Goal: Transaction & Acquisition: Purchase product/service

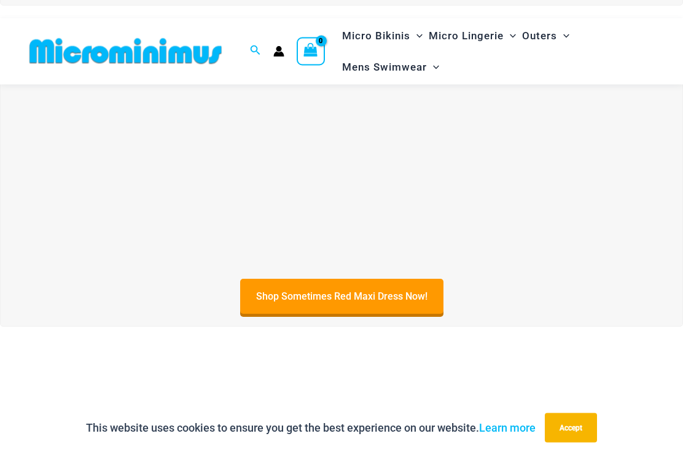
scroll to position [354, 0]
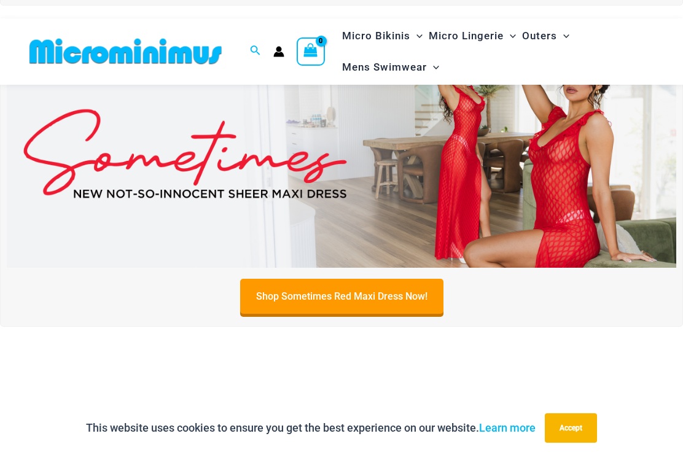
click at [566, 179] on img at bounding box center [342, 153] width 670 height 227
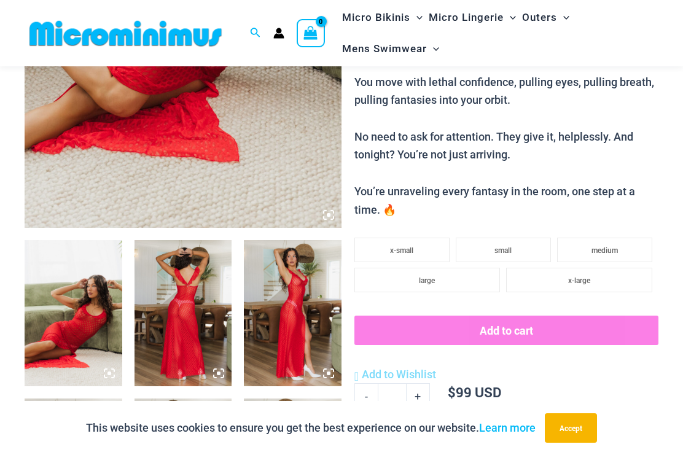
scroll to position [350, 0]
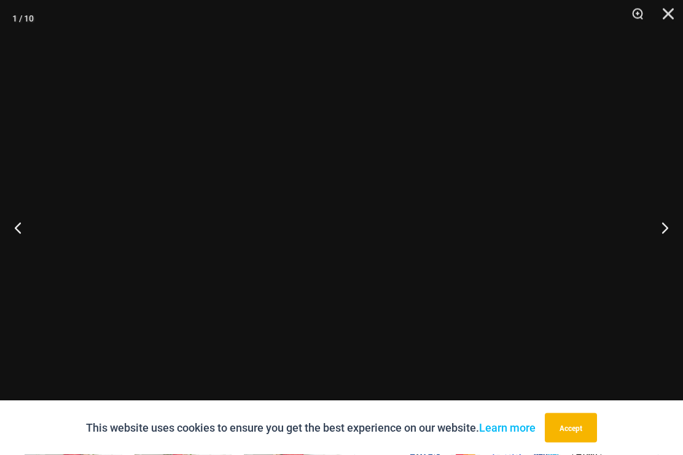
scroll to position [351, 0]
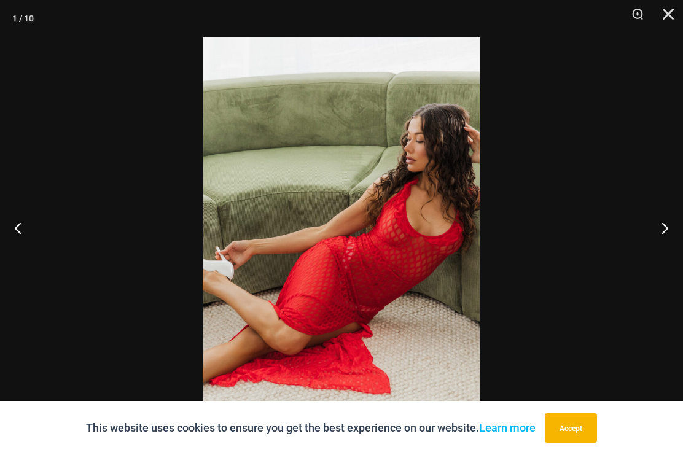
click at [662, 248] on button "Next" at bounding box center [660, 227] width 46 height 61
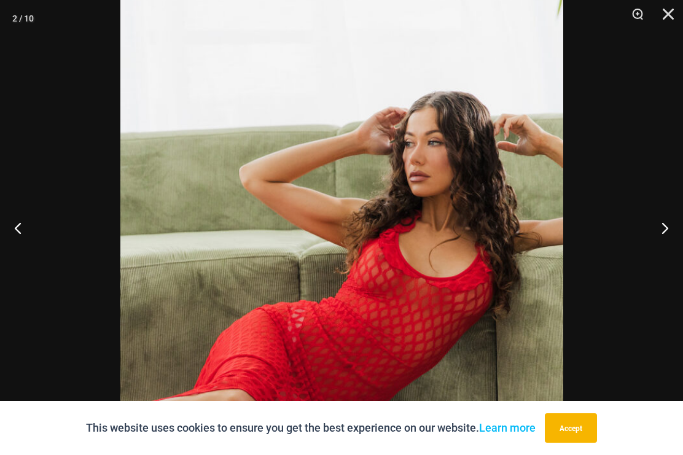
click at [664, 245] on button "Next" at bounding box center [660, 227] width 46 height 61
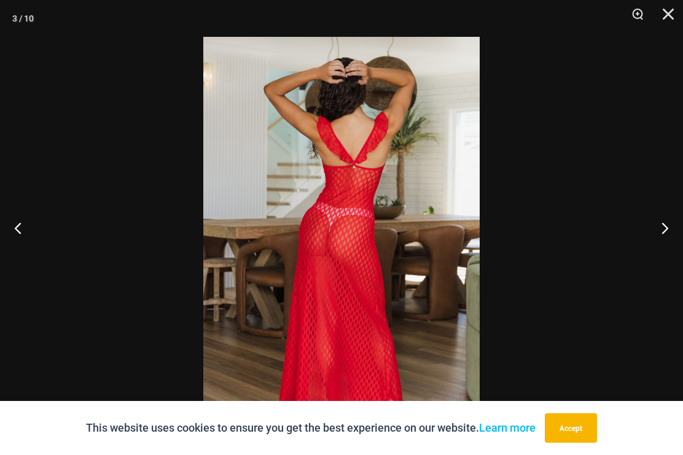
click at [667, 241] on button "Next" at bounding box center [660, 227] width 46 height 61
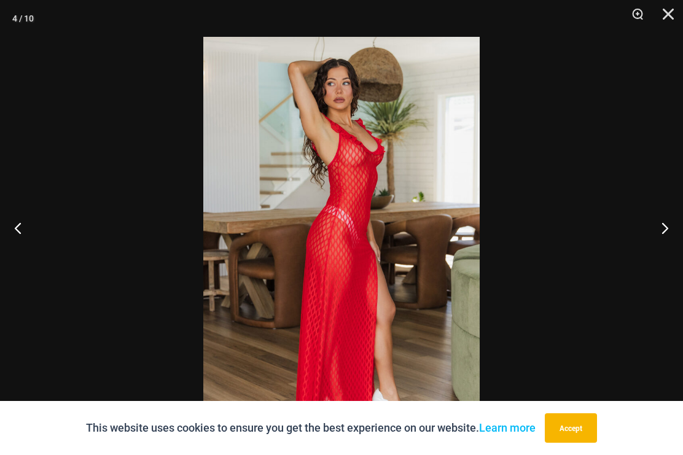
click at [671, 240] on button "Next" at bounding box center [660, 227] width 46 height 61
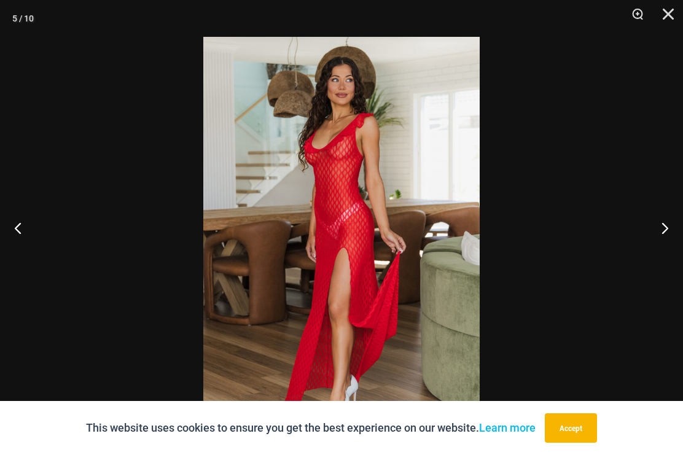
click at [672, 243] on button "Next" at bounding box center [660, 227] width 46 height 61
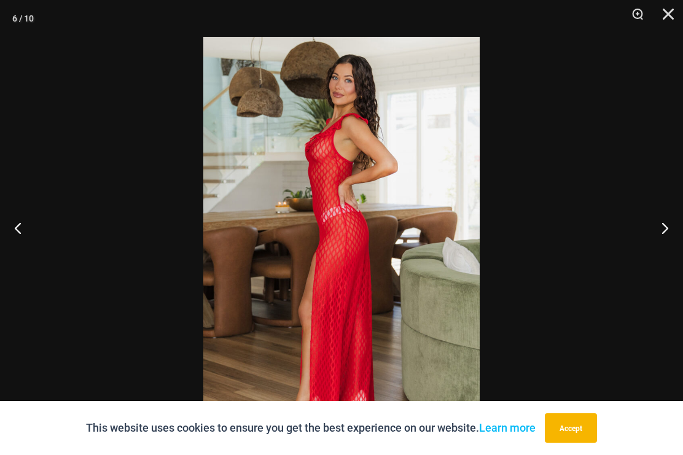
click at [662, 246] on button "Next" at bounding box center [660, 227] width 46 height 61
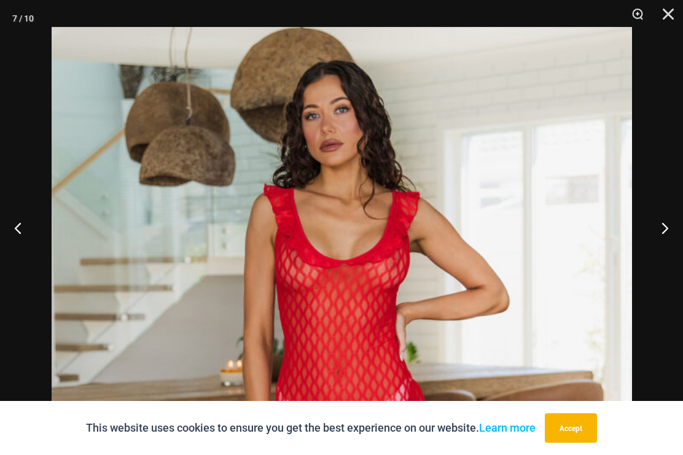
click at [664, 252] on button "Next" at bounding box center [660, 227] width 46 height 61
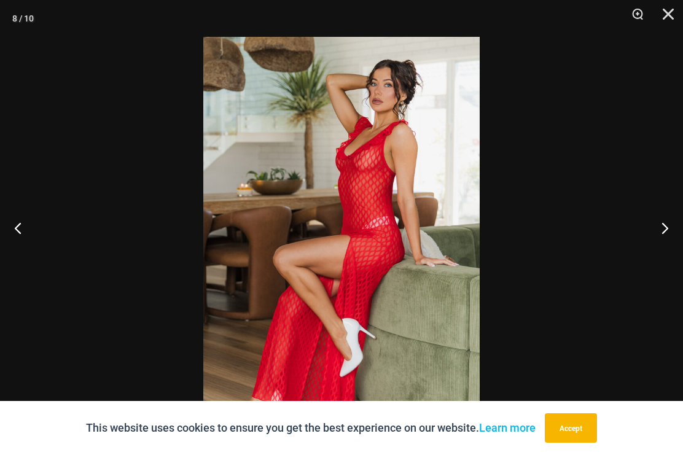
click at [666, 245] on button "Next" at bounding box center [660, 227] width 46 height 61
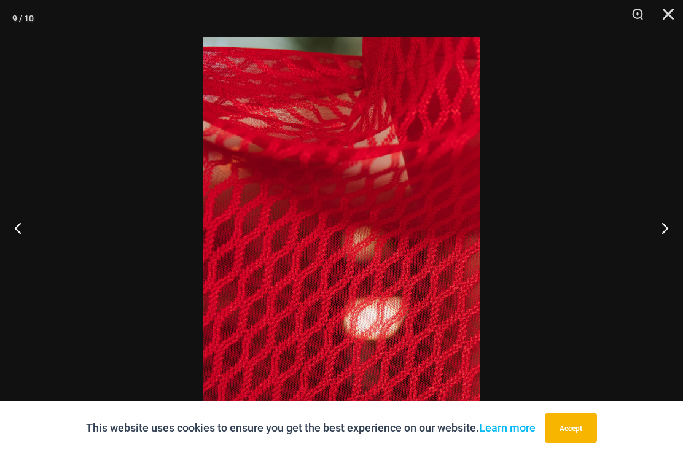
click at [658, 238] on button "Next" at bounding box center [660, 227] width 46 height 61
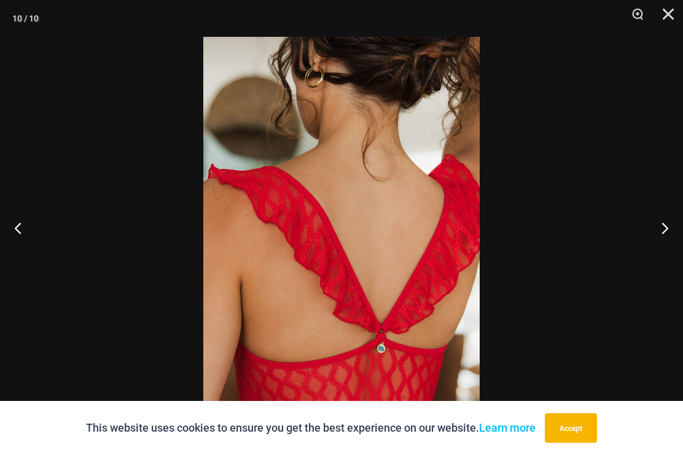
click at [675, 246] on button "Next" at bounding box center [660, 227] width 46 height 61
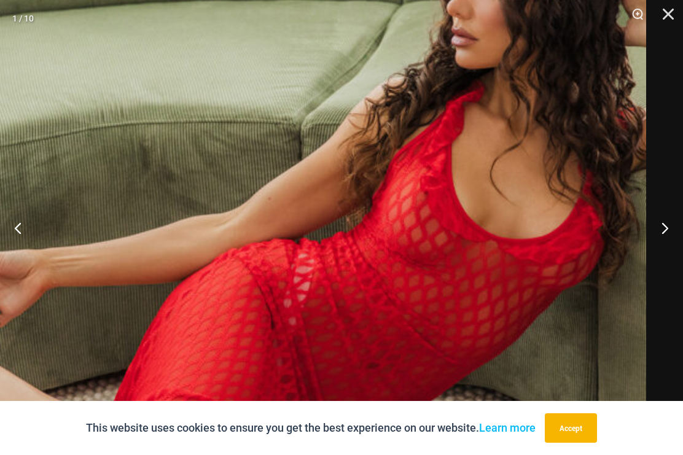
click at [668, 249] on button "Next" at bounding box center [660, 227] width 46 height 61
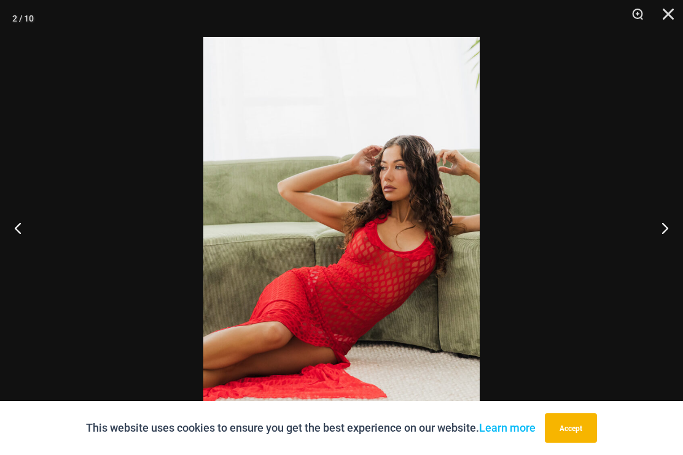
click at [664, 249] on button "Next" at bounding box center [660, 227] width 46 height 61
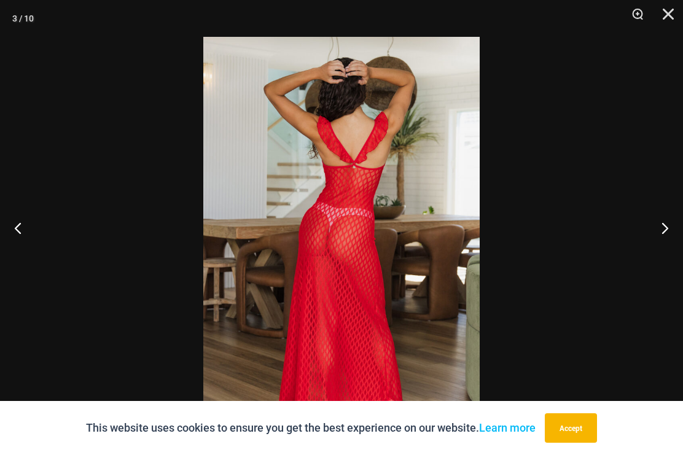
click at [666, 251] on button "Next" at bounding box center [660, 227] width 46 height 61
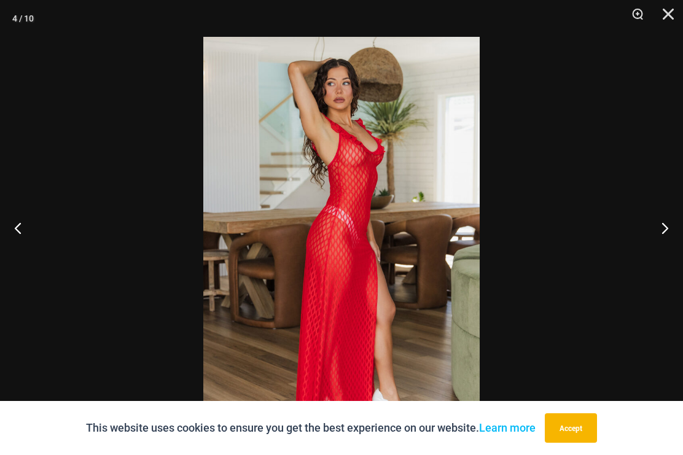
click at [665, 252] on button "Next" at bounding box center [660, 227] width 46 height 61
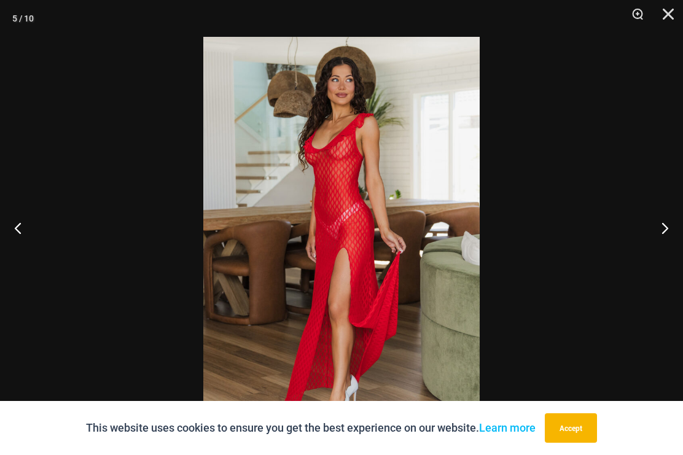
click at [667, 251] on button "Next" at bounding box center [660, 227] width 46 height 61
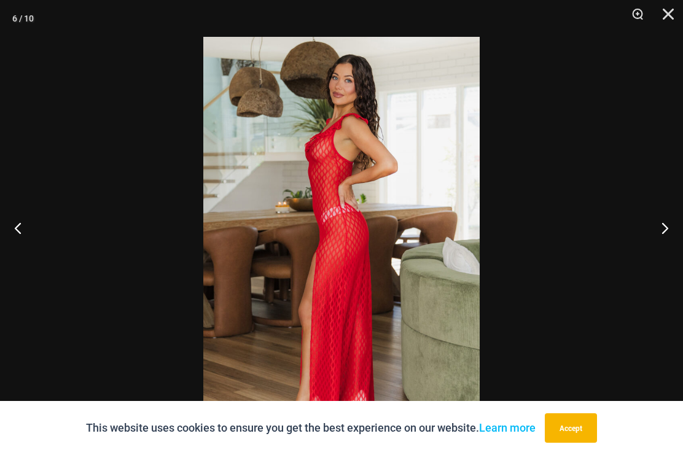
click at [667, 256] on button "Next" at bounding box center [660, 227] width 46 height 61
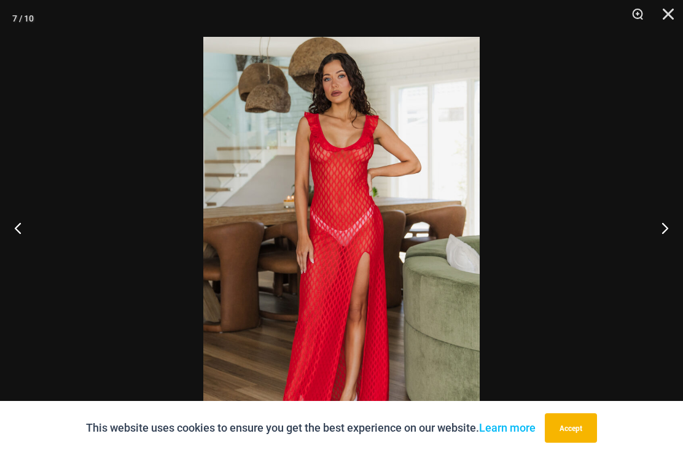
click at [17, 239] on button "Previous" at bounding box center [23, 227] width 46 height 61
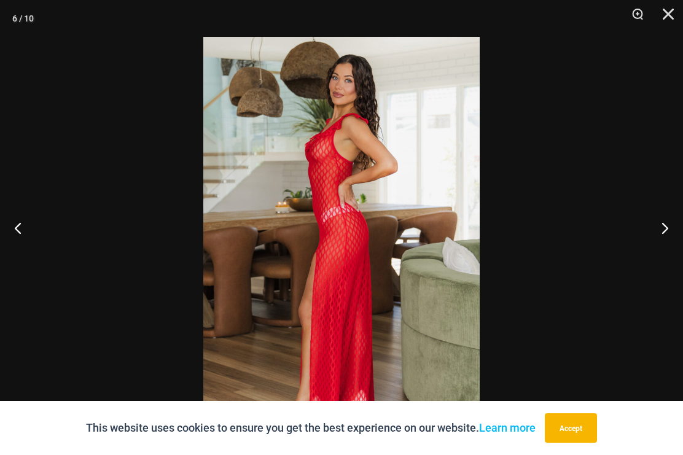
click at [661, 252] on button "Next" at bounding box center [660, 227] width 46 height 61
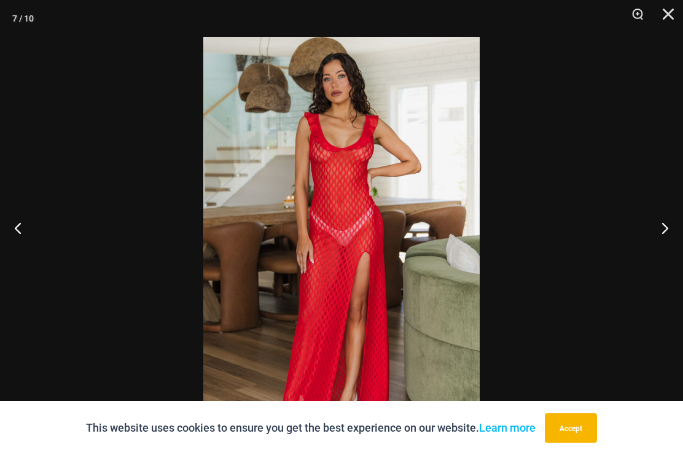
click at [667, 247] on button "Next" at bounding box center [660, 227] width 46 height 61
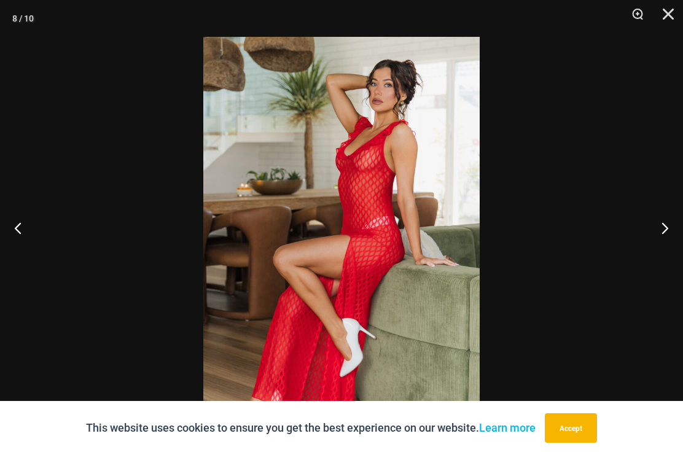
click at [667, 248] on button "Next" at bounding box center [660, 227] width 46 height 61
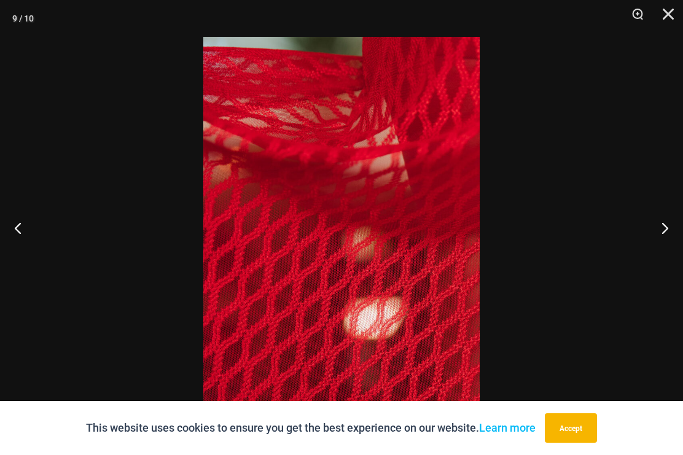
click at [666, 252] on button "Next" at bounding box center [660, 227] width 46 height 61
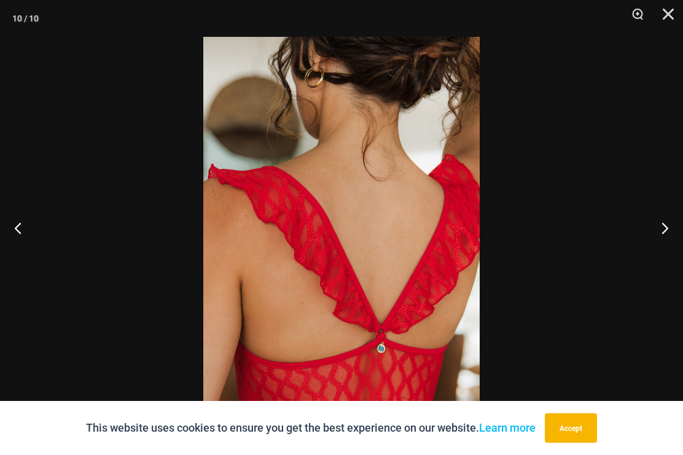
click at [671, 250] on button "Next" at bounding box center [660, 227] width 46 height 61
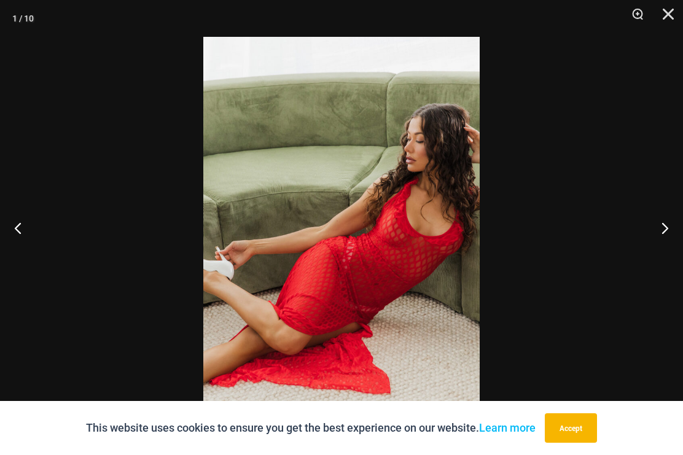
click at [667, 18] on button "Close" at bounding box center [664, 18] width 31 height 37
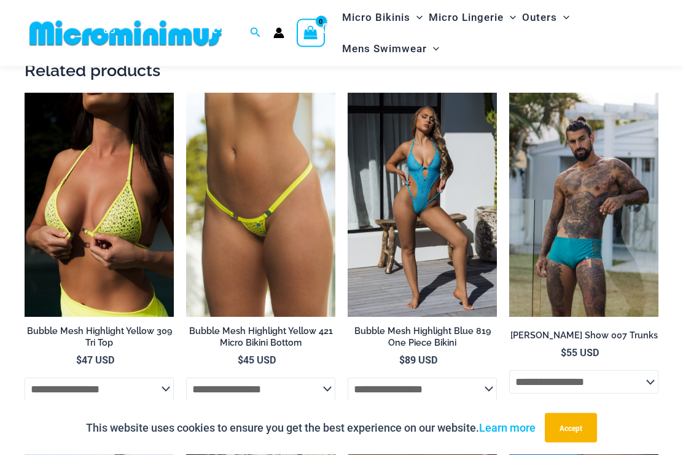
scroll to position [1012, 0]
click at [186, 93] on img at bounding box center [186, 93] width 0 height 0
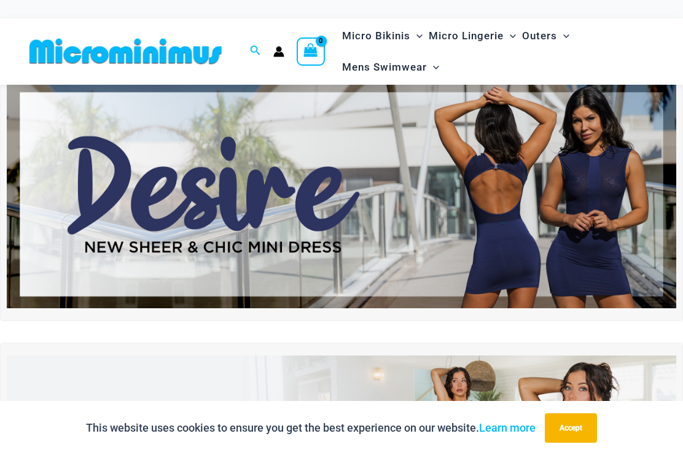
scroll to position [45, 0]
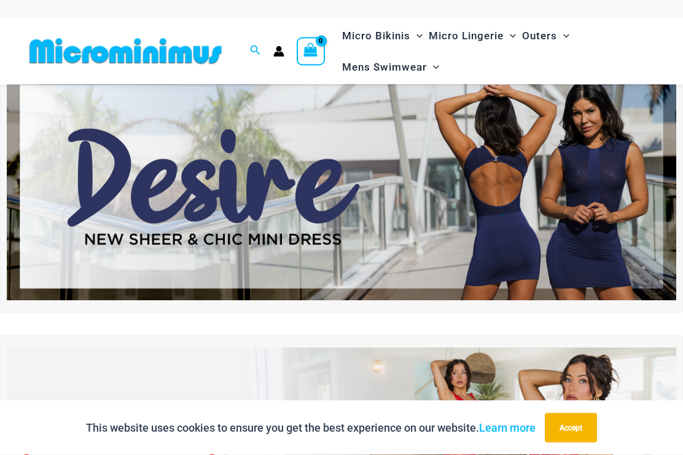
click at [115, 186] on img at bounding box center [342, 187] width 670 height 227
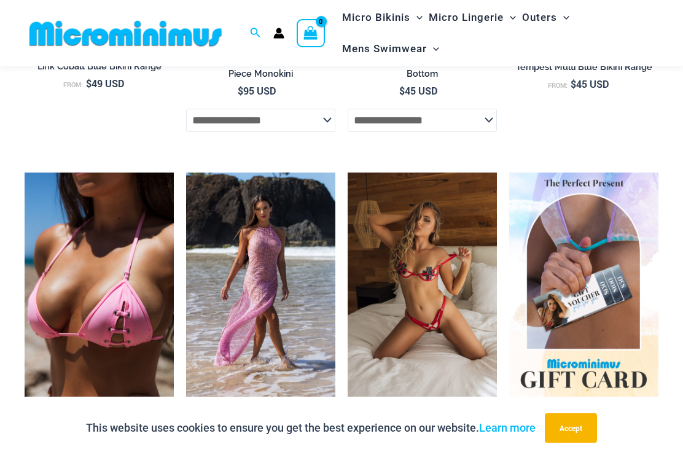
scroll to position [1770, 0]
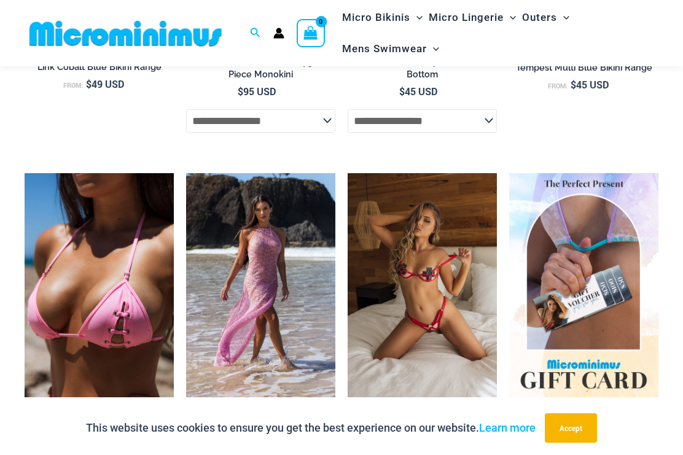
click at [25, 173] on img at bounding box center [25, 173] width 0 height 0
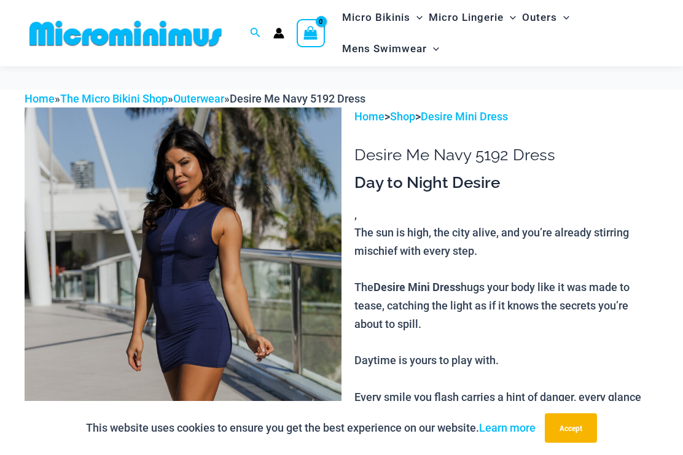
scroll to position [1803, 0]
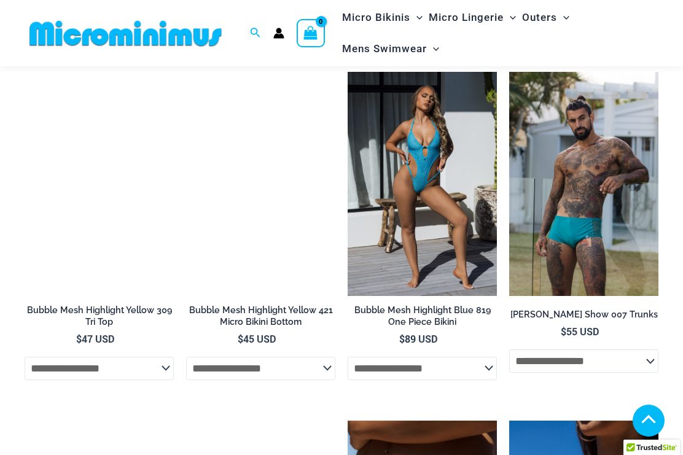
scroll to position [1046, 0]
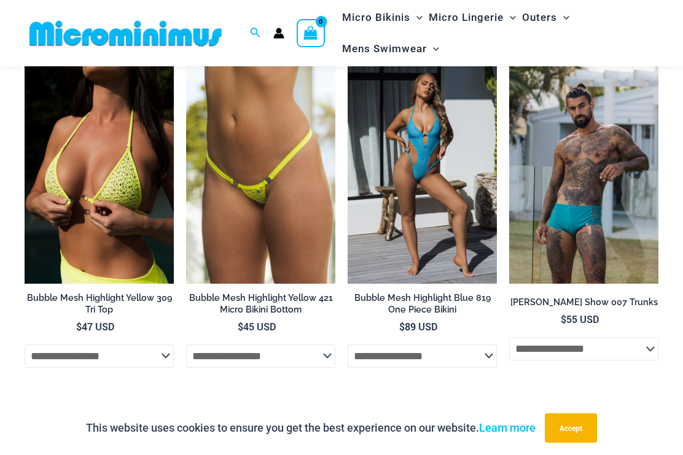
click at [186, 60] on img at bounding box center [186, 60] width 0 height 0
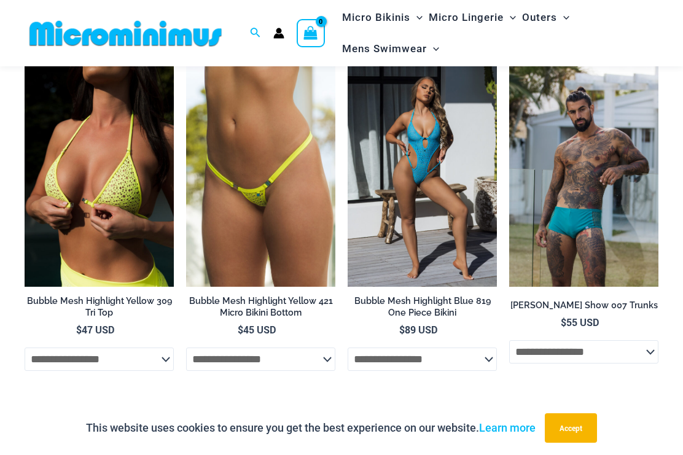
click at [186, 63] on img at bounding box center [186, 63] width 0 height 0
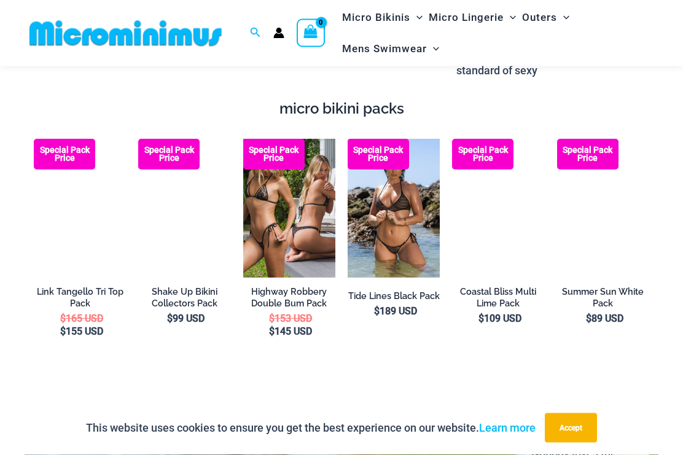
scroll to position [1855, 0]
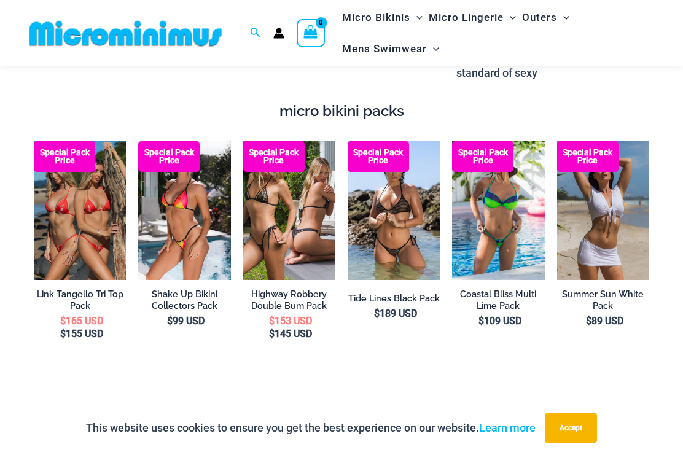
click at [243, 141] on img at bounding box center [243, 141] width 0 height 0
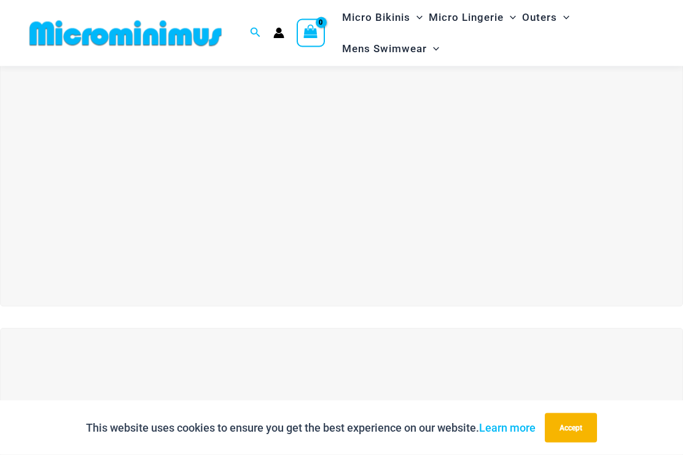
scroll to position [0, 0]
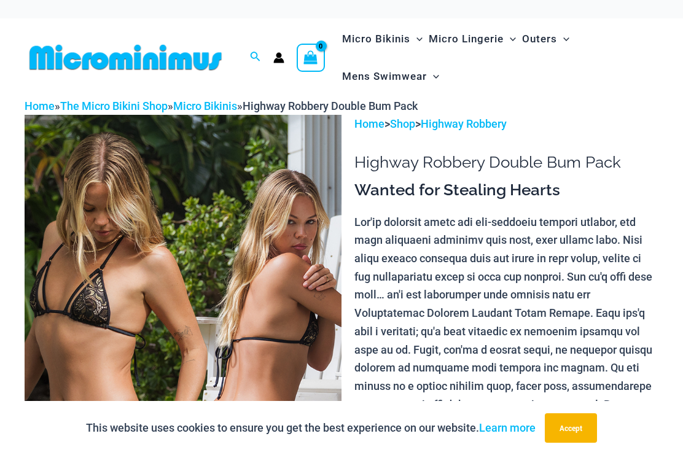
click at [216, 227] on img at bounding box center [183, 352] width 317 height 475
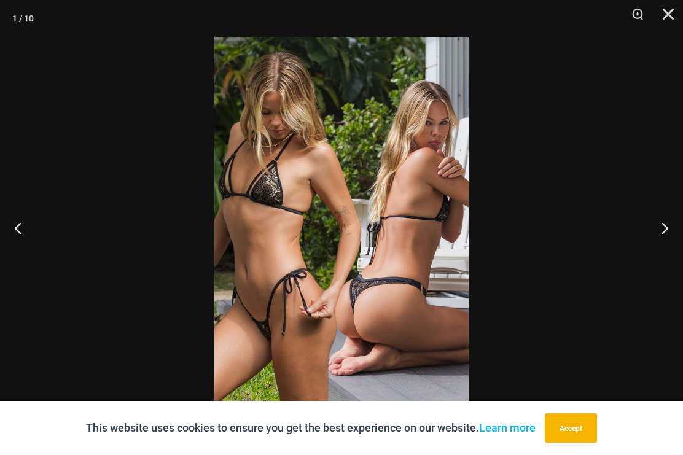
click at [669, 230] on button "Next" at bounding box center [660, 227] width 46 height 61
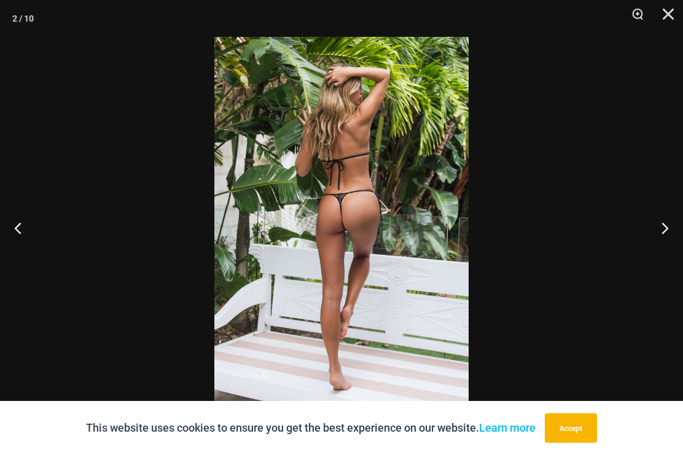
click at [662, 233] on button "Next" at bounding box center [660, 227] width 46 height 61
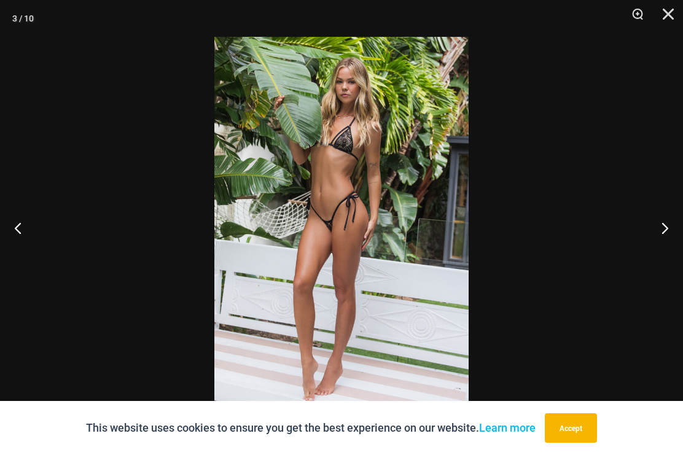
click at [662, 225] on button "Next" at bounding box center [660, 227] width 46 height 61
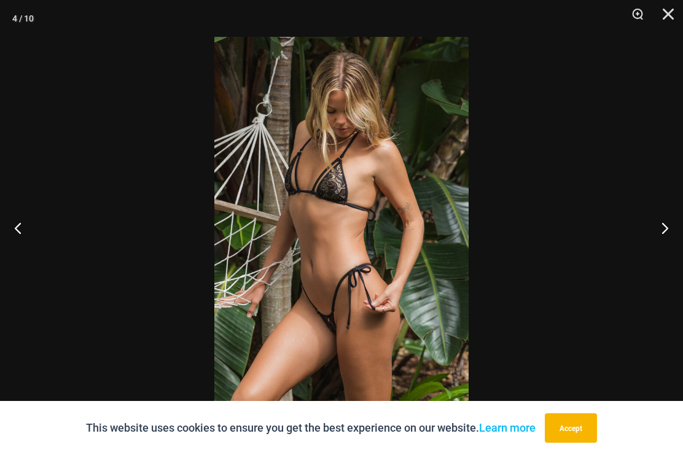
click at [660, 232] on button "Next" at bounding box center [660, 227] width 46 height 61
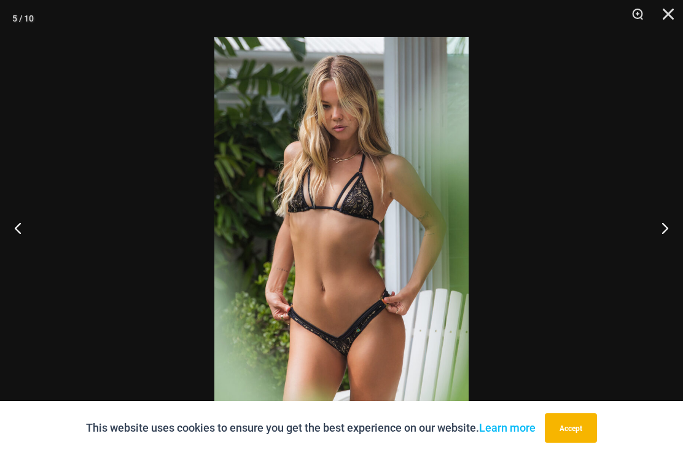
click at [662, 235] on button "Next" at bounding box center [660, 227] width 46 height 61
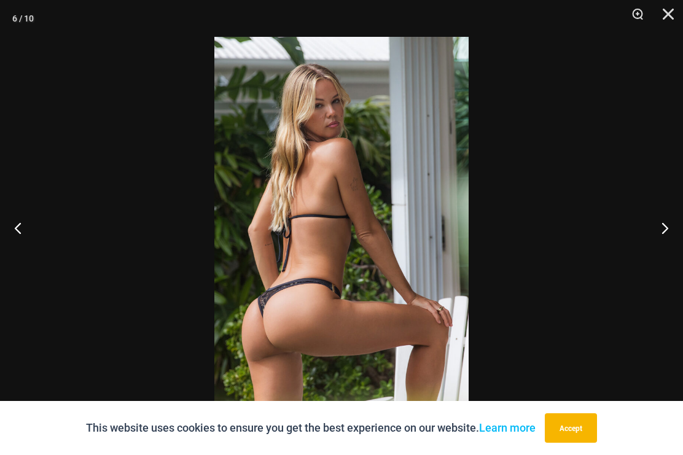
click at [655, 238] on button "Next" at bounding box center [660, 227] width 46 height 61
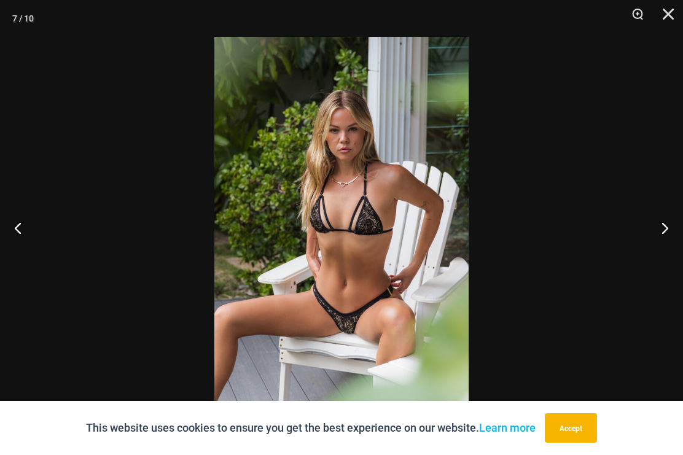
click at [657, 239] on button "Next" at bounding box center [660, 227] width 46 height 61
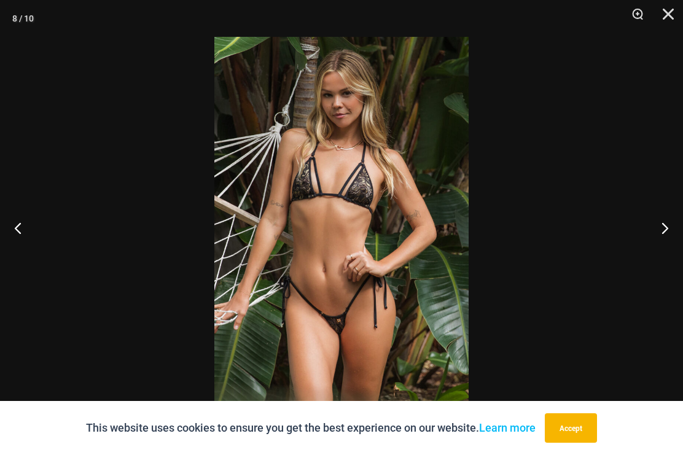
click at [661, 237] on button "Next" at bounding box center [660, 227] width 46 height 61
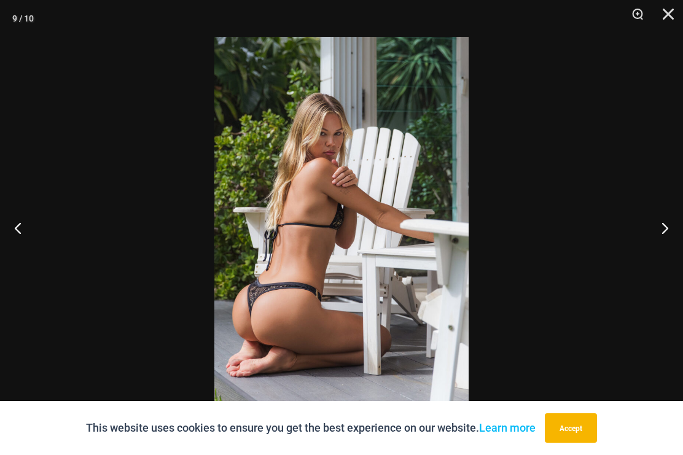
click at [658, 228] on button "Next" at bounding box center [660, 227] width 46 height 61
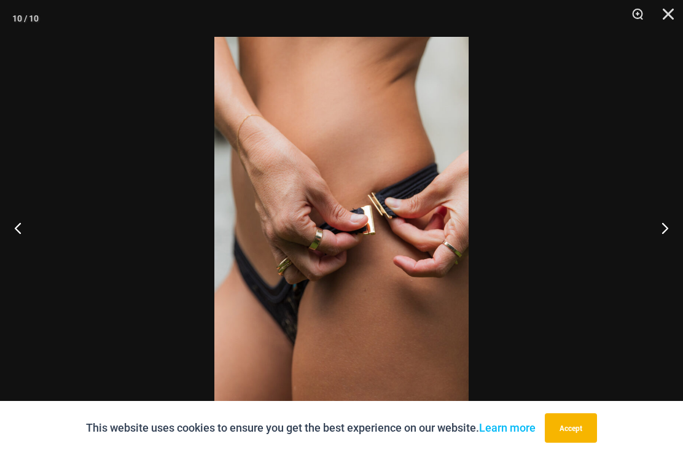
click at [664, 227] on button "Next" at bounding box center [660, 227] width 46 height 61
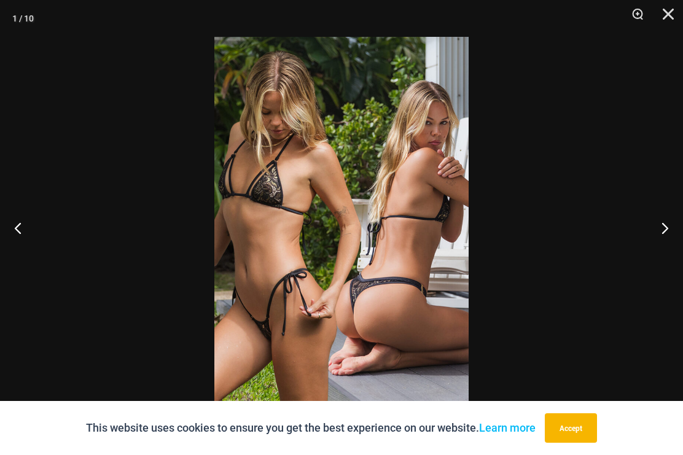
click at [667, 229] on button "Next" at bounding box center [660, 227] width 46 height 61
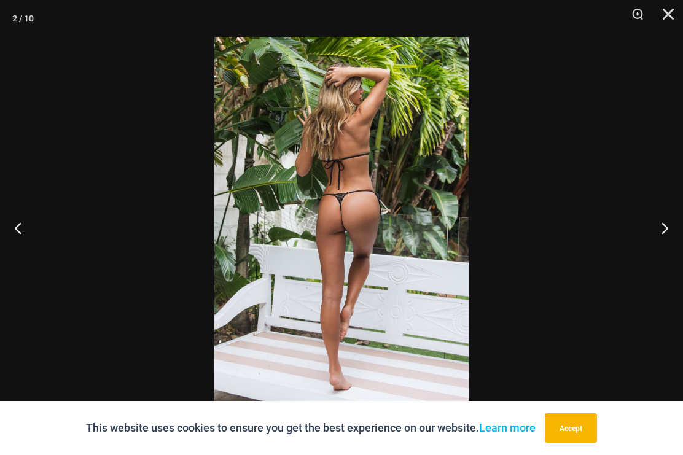
click at [18, 222] on button "Previous" at bounding box center [23, 227] width 46 height 61
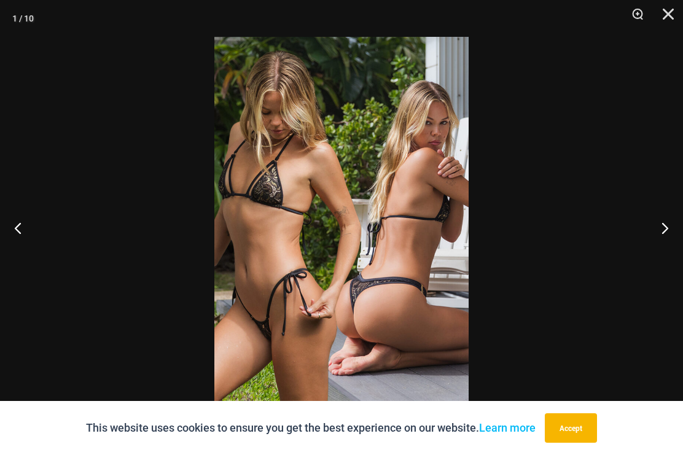
click at [14, 230] on button "Previous" at bounding box center [23, 227] width 46 height 61
